Goal: Task Accomplishment & Management: Check status

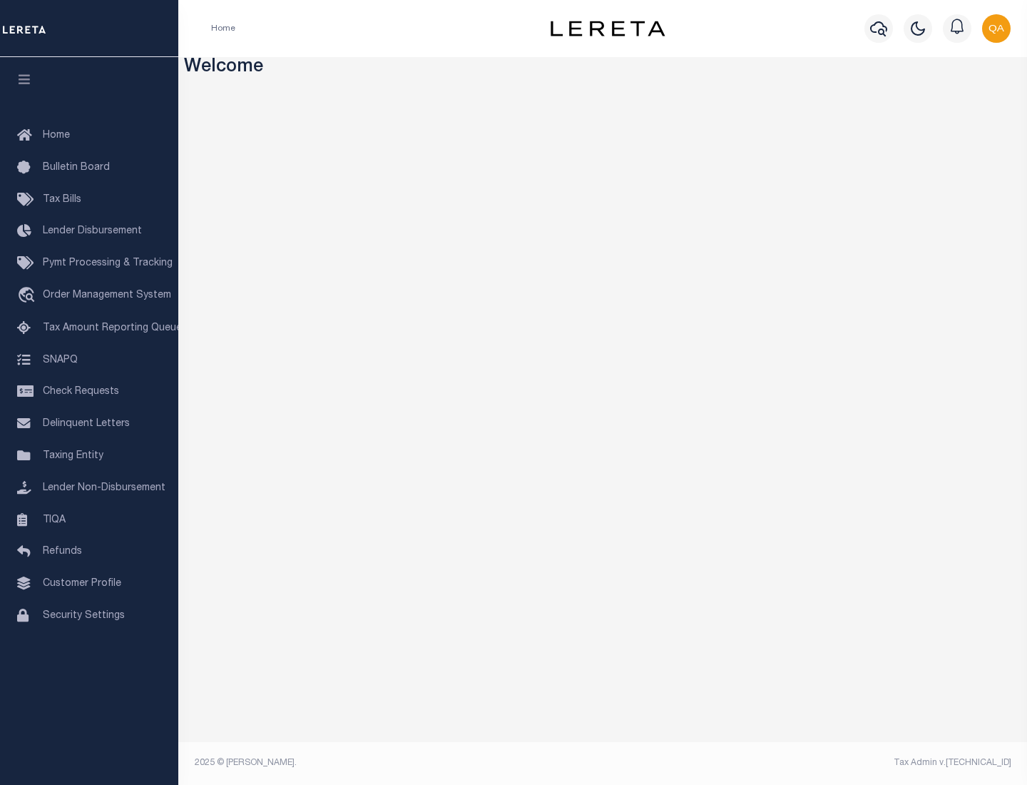
click at [89, 392] on span "Check Requests" at bounding box center [81, 392] width 76 height 10
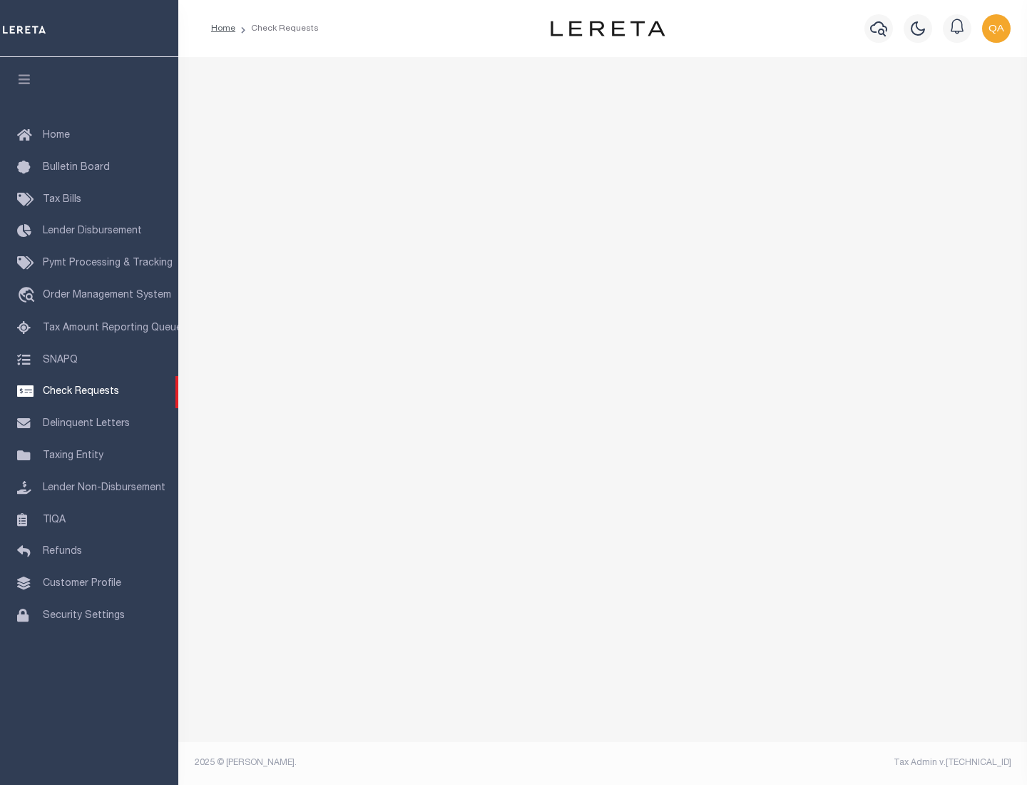
select select "50"
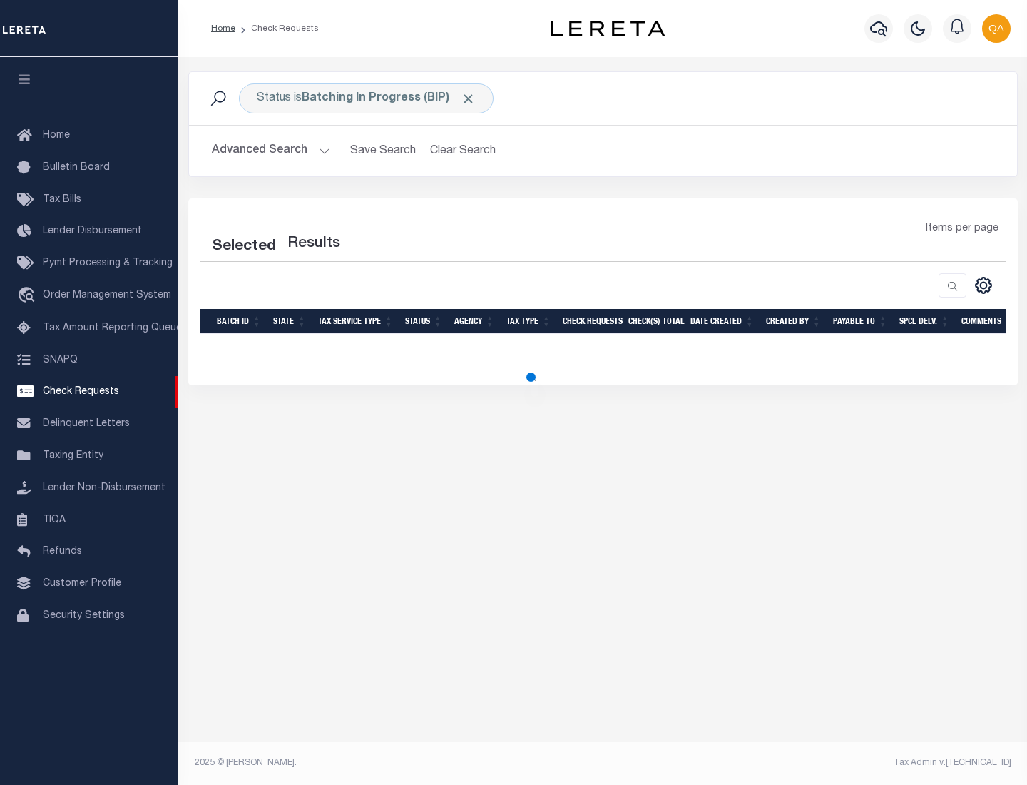
select select "50"
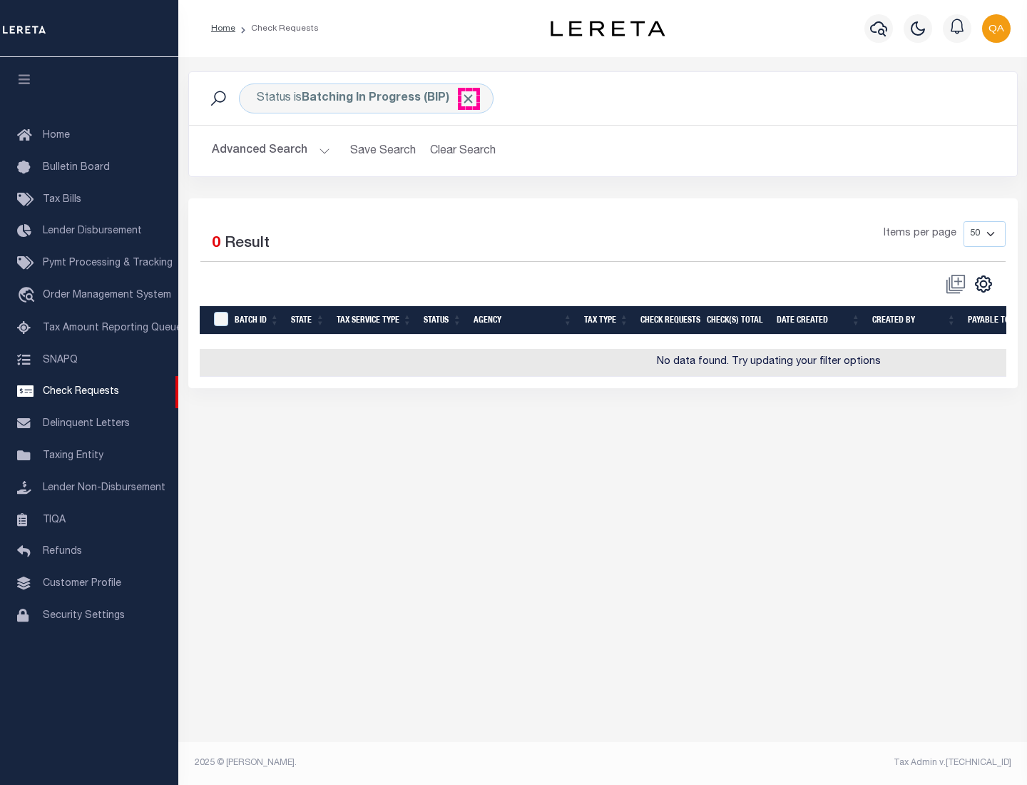
click at [469, 98] on span "Click to Remove" at bounding box center [468, 98] width 15 height 15
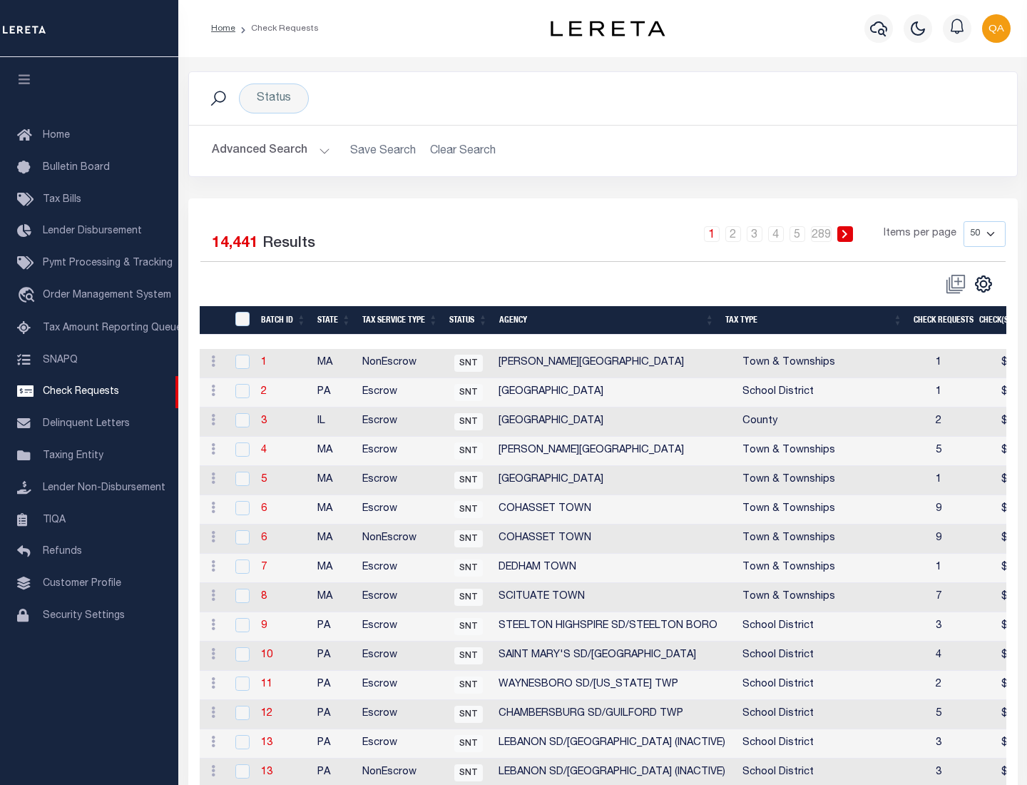
scroll to position [688, 0]
